Goal: Navigation & Orientation: Find specific page/section

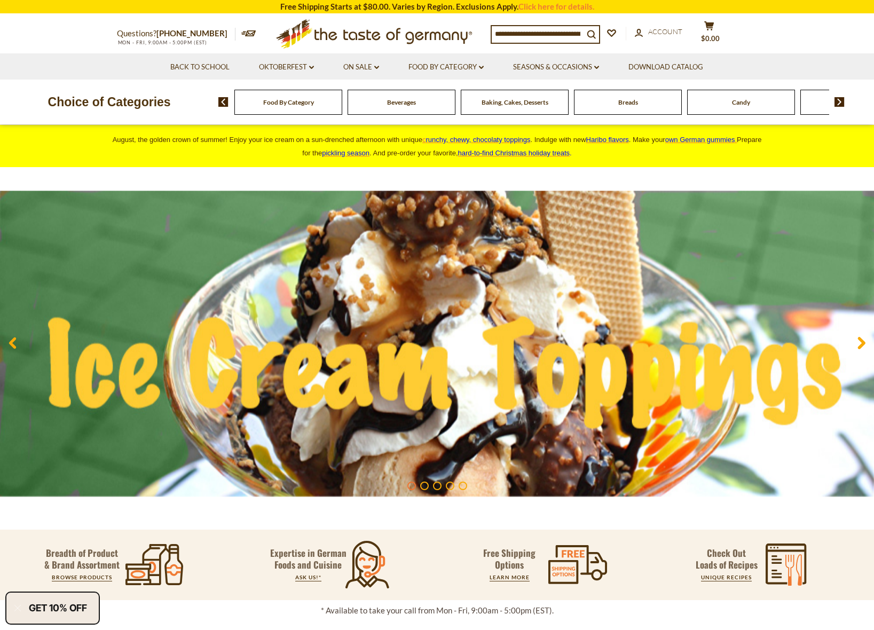
click at [342, 112] on div "Beverages" at bounding box center [288, 102] width 108 height 25
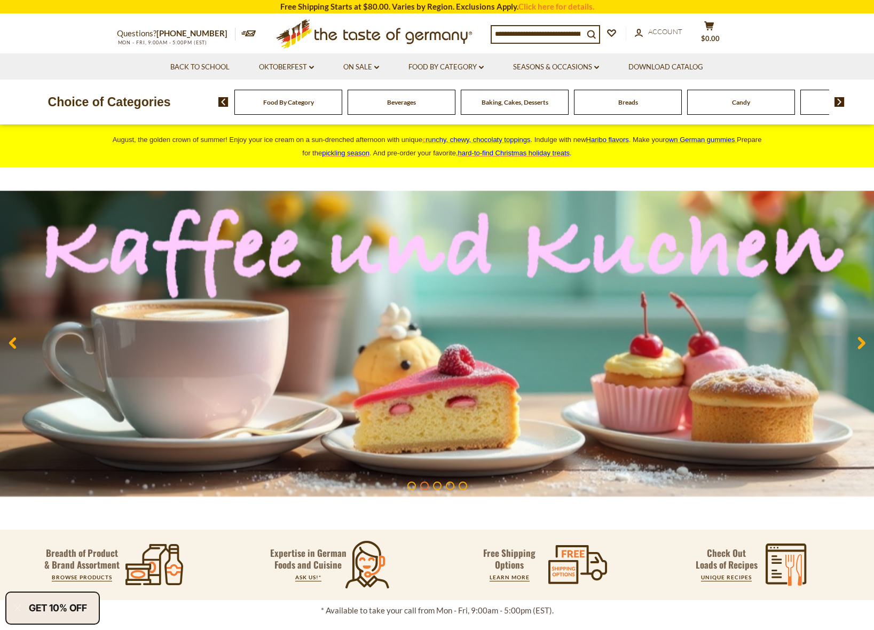
click at [402, 100] on span "Beverages" at bounding box center [401, 102] width 29 height 8
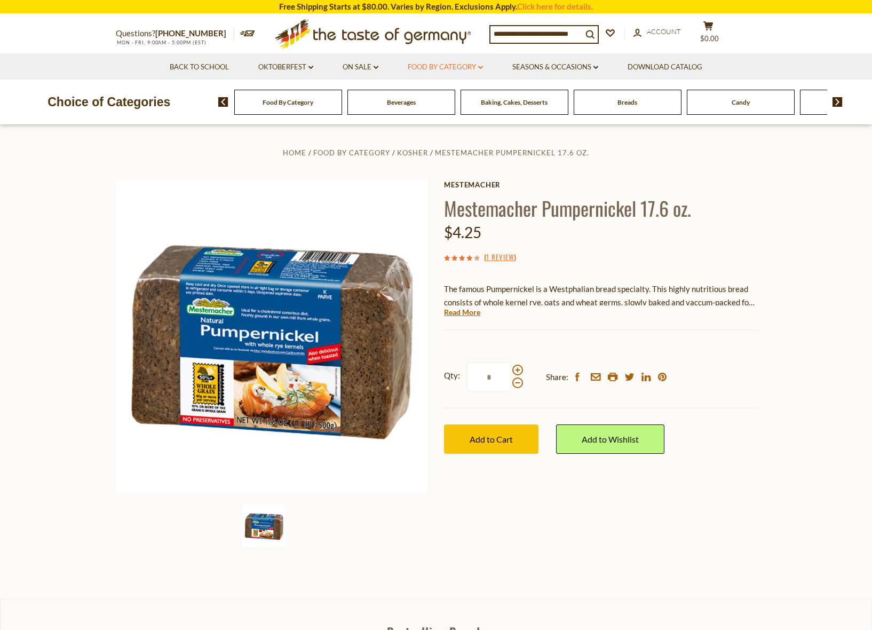
click at [443, 62] on link "Food By Category dropdown_arrow" at bounding box center [445, 67] width 75 height 12
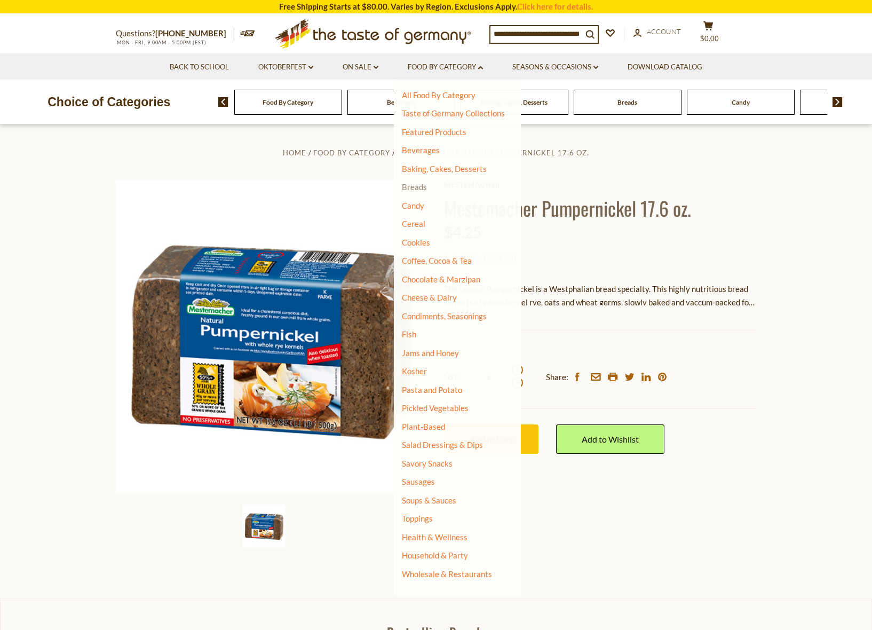
click at [421, 186] on link "Breads" at bounding box center [414, 187] width 25 height 10
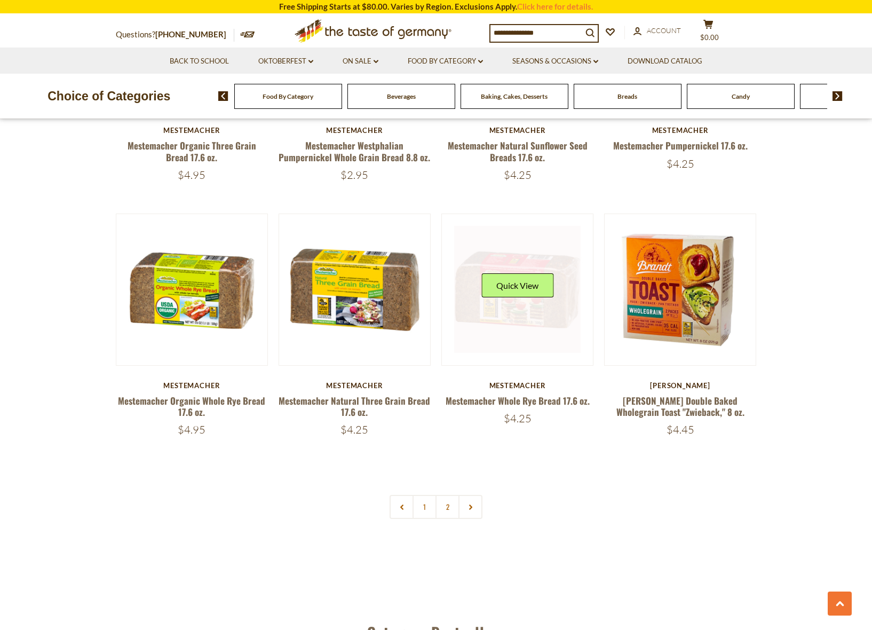
scroll to position [2312, 0]
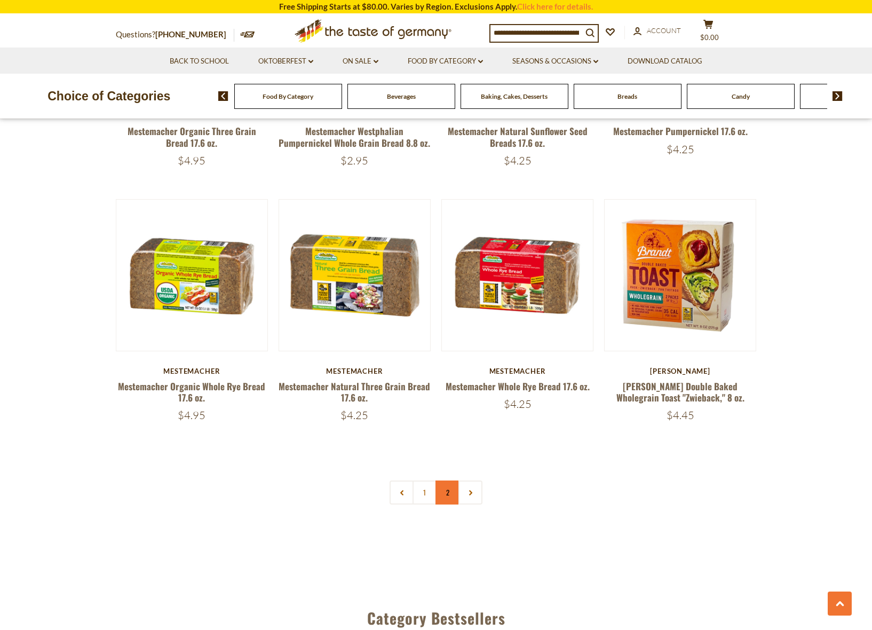
click at [450, 484] on link "2" at bounding box center [448, 492] width 24 height 24
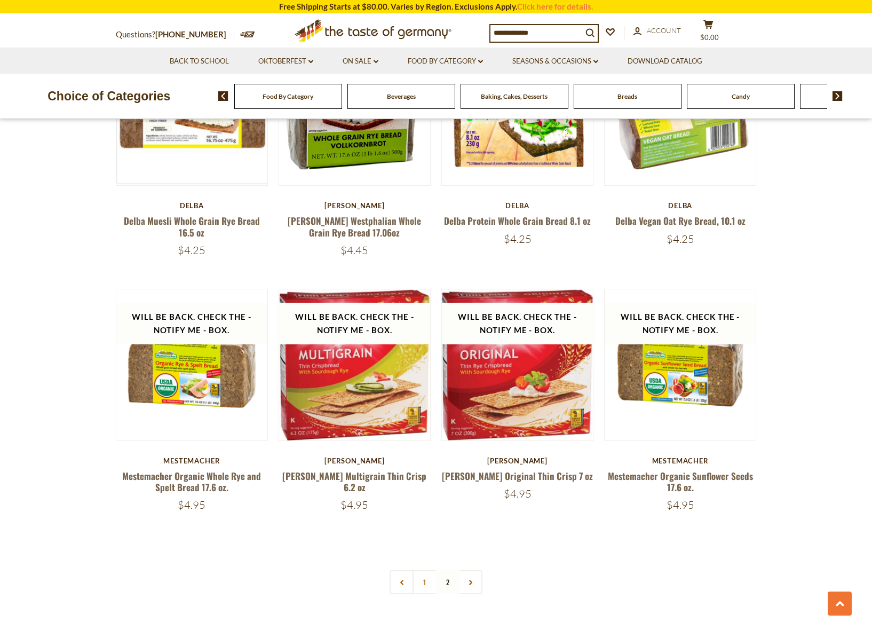
scroll to position [1204, 0]
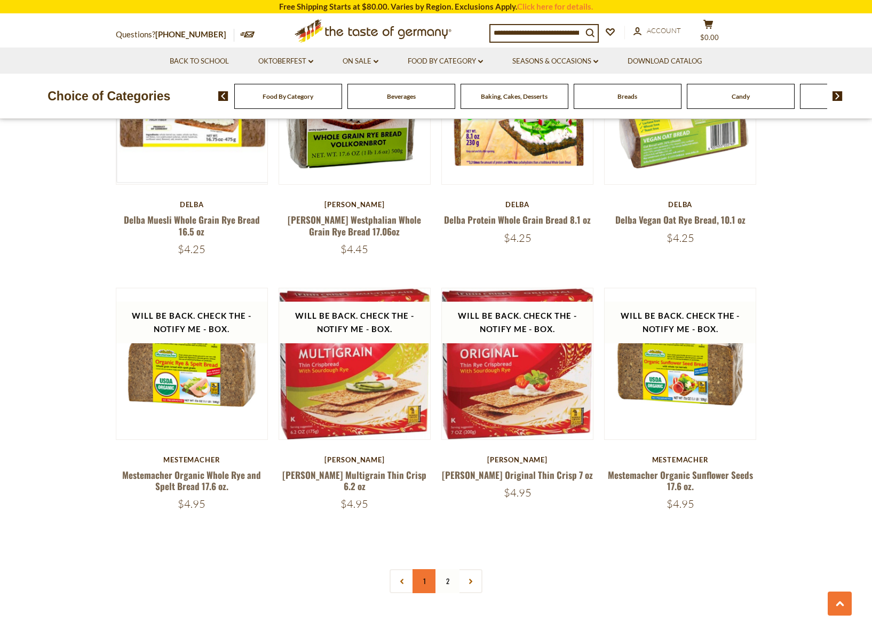
click at [429, 569] on link "1" at bounding box center [425, 581] width 24 height 24
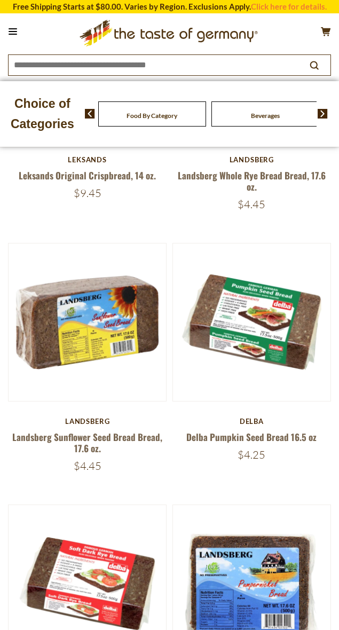
scroll to position [243, 0]
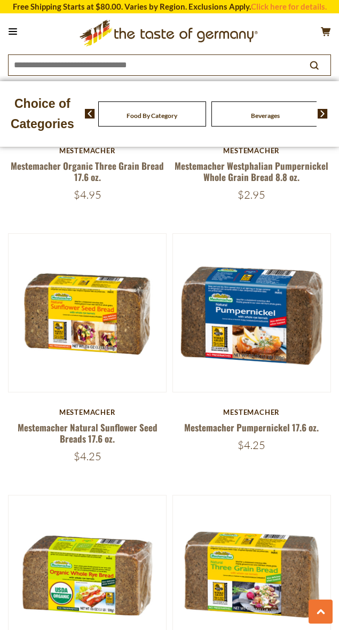
scroll to position [3902, 0]
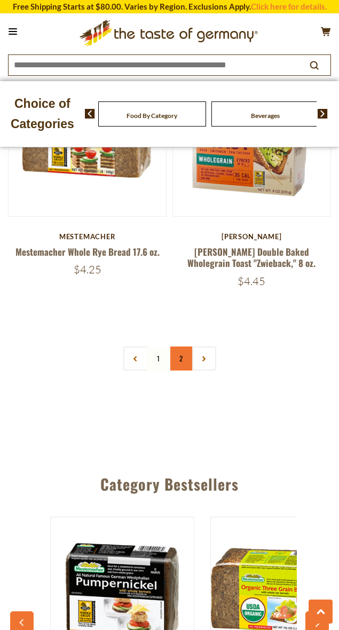
click at [178, 346] on link "2" at bounding box center [181, 358] width 24 height 24
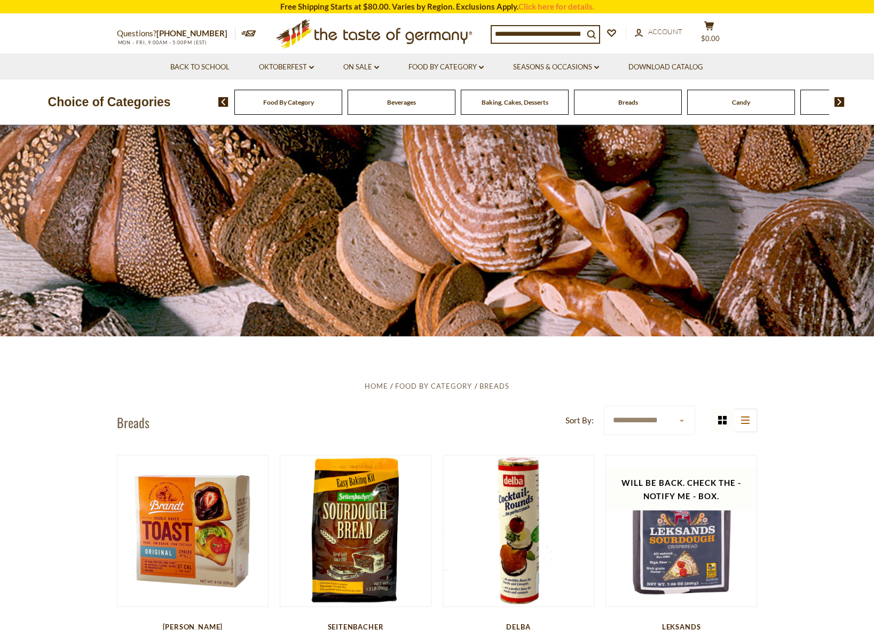
scroll to position [0, 0]
